Goal: Check status: Check status

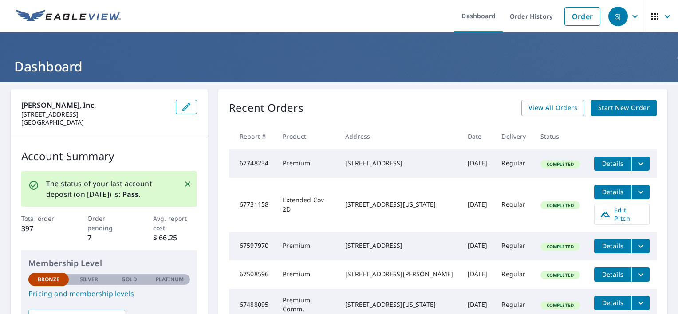
click at [636, 196] on icon "filesDropdownBtn-67731158" at bounding box center [641, 192] width 11 height 11
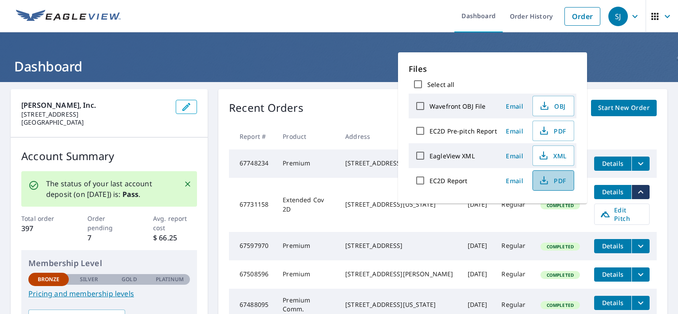
click at [546, 180] on icon "button" at bounding box center [544, 180] width 11 height 11
click at [312, 114] on div "Recent Orders View All Orders Start New Order" at bounding box center [443, 108] width 428 height 16
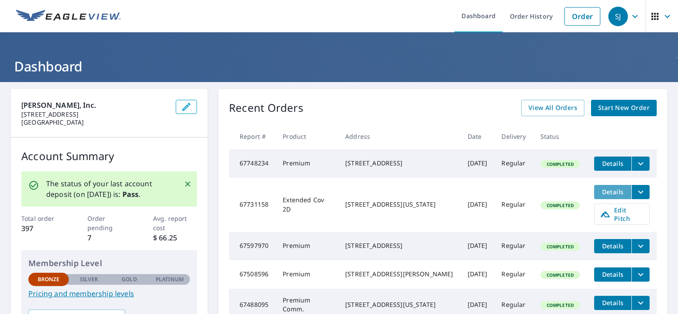
click at [604, 196] on span "Details" at bounding box center [613, 192] width 27 height 8
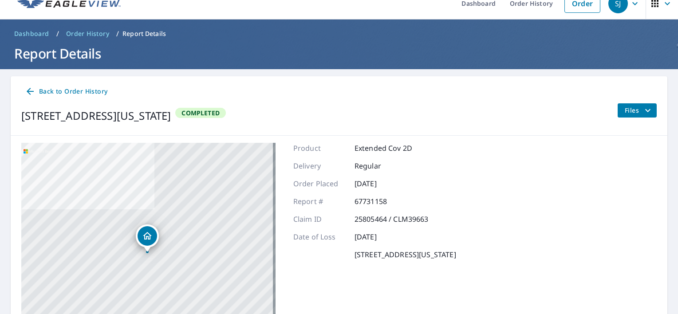
scroll to position [11, 0]
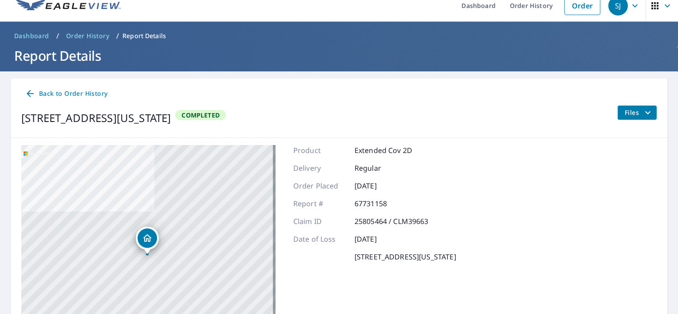
click at [643, 109] on icon "filesDropdownBtn-67731158" at bounding box center [648, 112] width 11 height 11
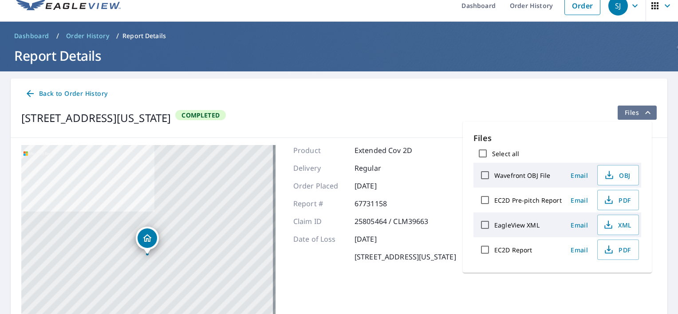
click at [643, 109] on icon "filesDropdownBtn-67731158" at bounding box center [648, 112] width 11 height 11
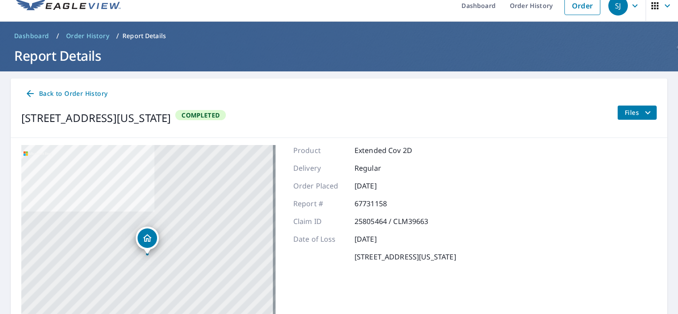
click at [96, 94] on span "Back to Order History" at bounding box center [66, 93] width 83 height 11
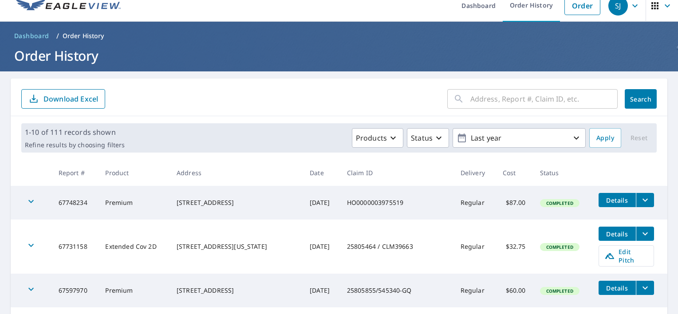
click at [28, 243] on icon "button" at bounding box center [31, 245] width 11 height 11
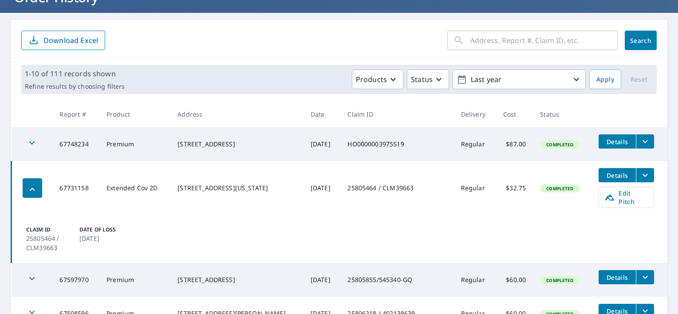
scroll to position [99, 0]
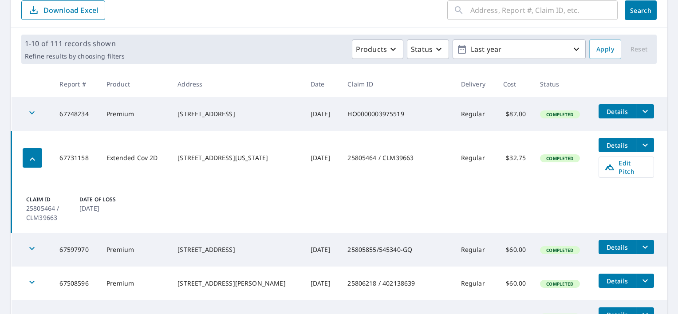
click at [28, 154] on icon "button" at bounding box center [32, 159] width 11 height 11
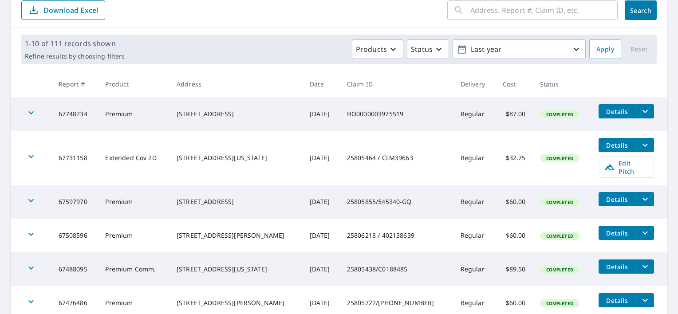
click at [643, 142] on icon "filesDropdownBtn-67731158" at bounding box center [645, 145] width 11 height 11
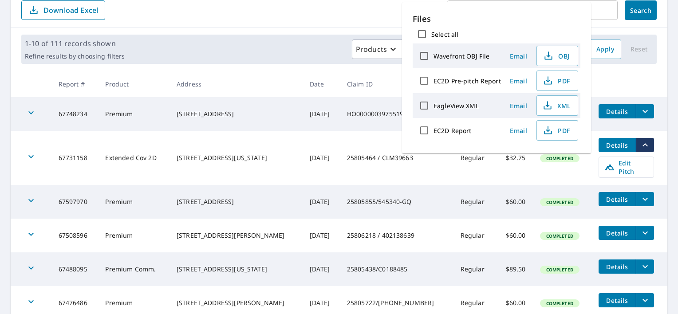
click at [643, 142] on icon "filesDropdownBtn-67731158" at bounding box center [645, 145] width 11 height 11
